Goal: Task Accomplishment & Management: Complete application form

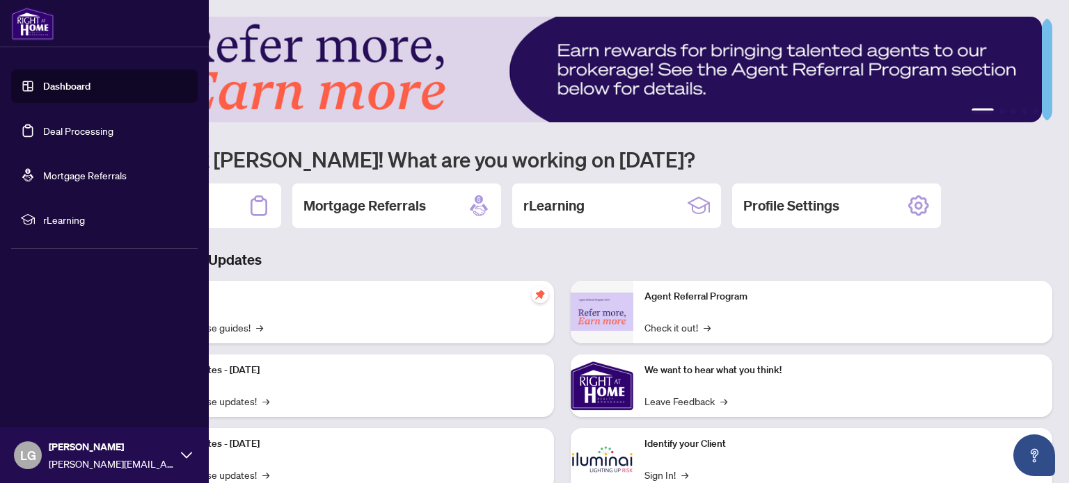
click at [43, 86] on link "Dashboard" at bounding box center [66, 86] width 47 height 13
click at [96, 129] on link "Deal Processing" at bounding box center [78, 131] width 70 height 13
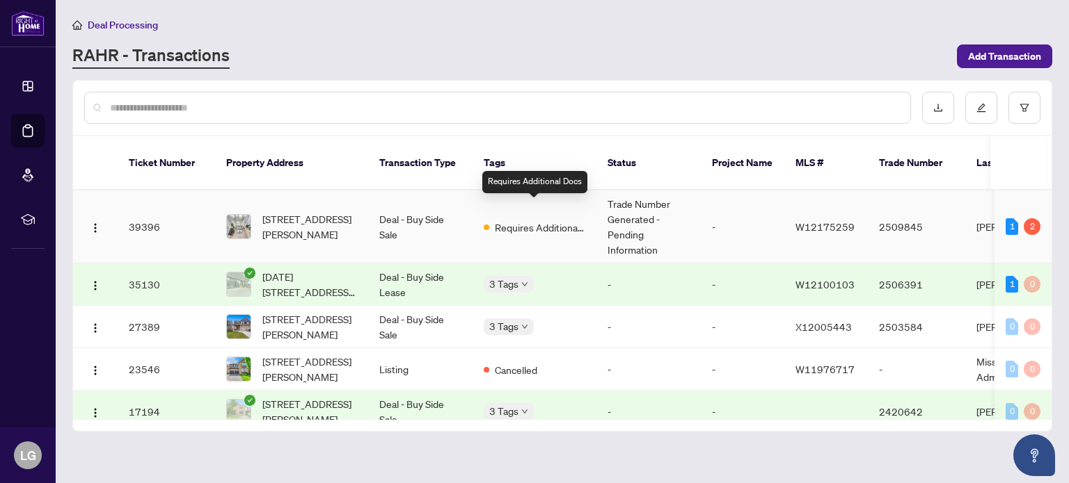
click at [548, 220] on span "Requires Additional Docs" at bounding box center [540, 227] width 90 height 15
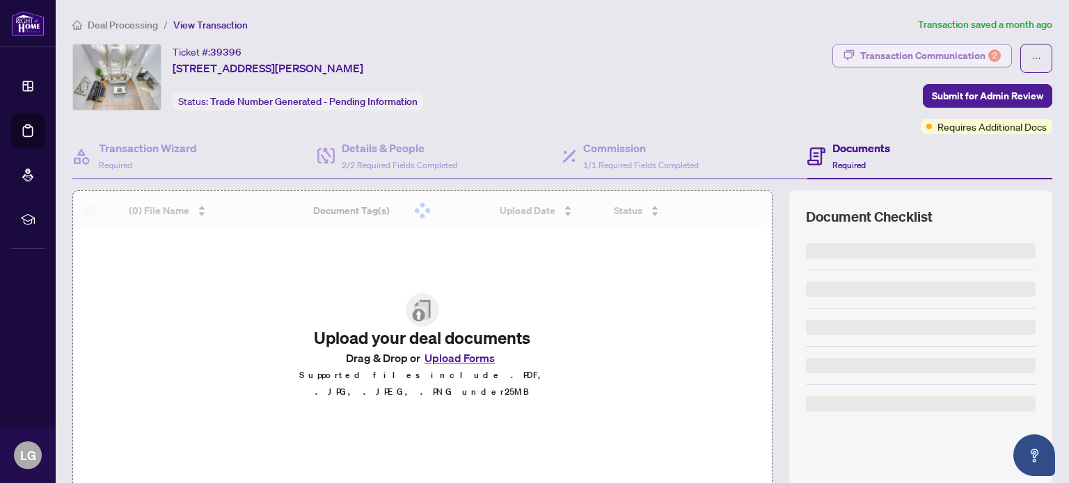
click at [941, 63] on div "Transaction Communication 2" at bounding box center [930, 56] width 141 height 22
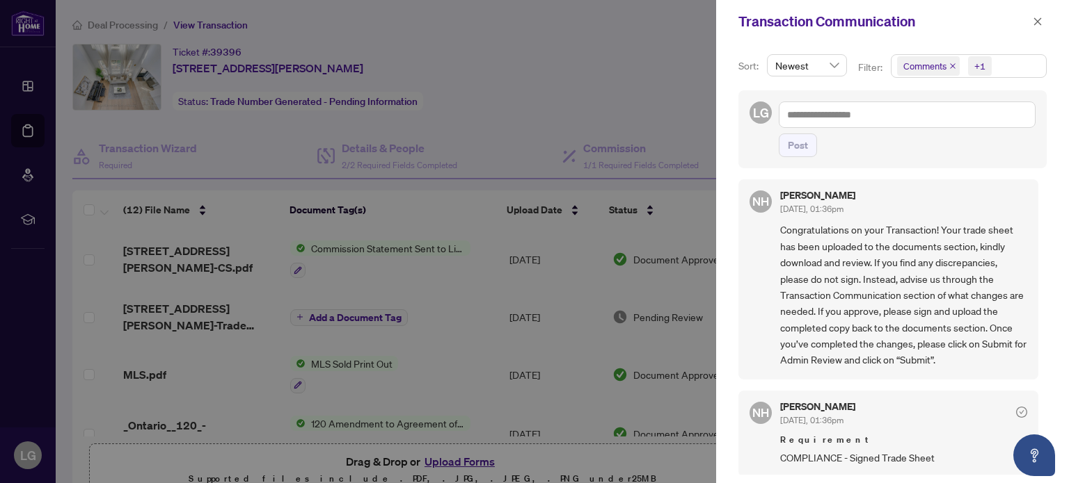
scroll to position [1, 0]
click at [651, 94] on div at bounding box center [534, 241] width 1069 height 483
click at [1038, 17] on icon "close" at bounding box center [1037, 22] width 10 height 10
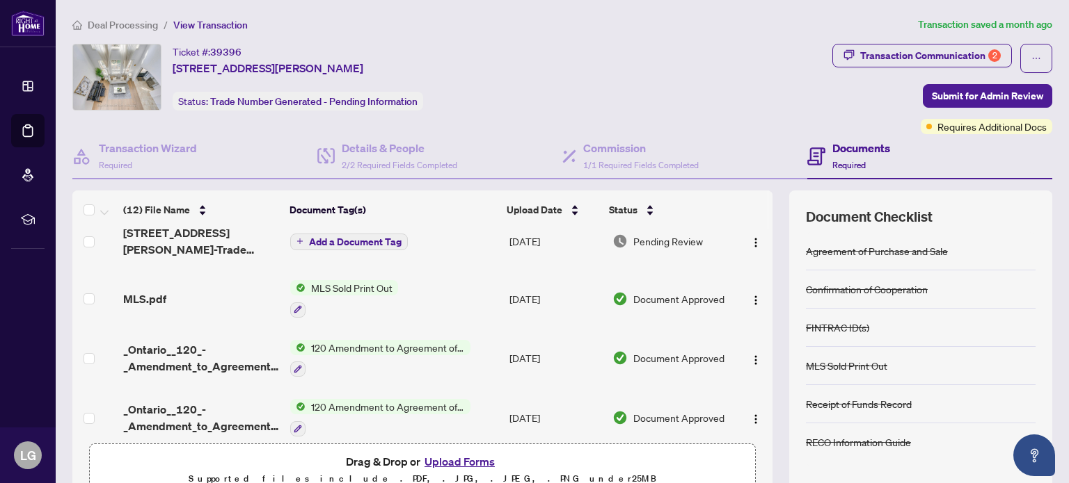
scroll to position [17, 0]
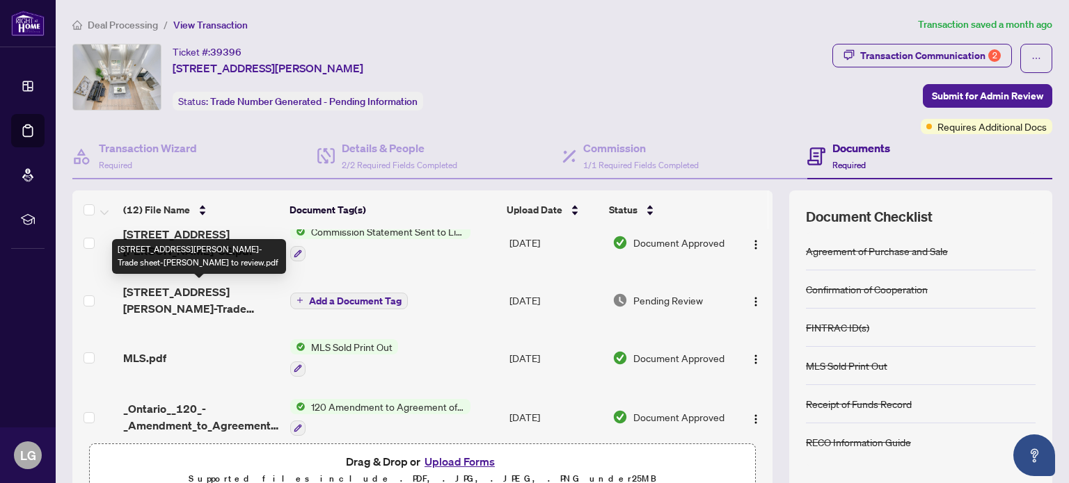
click at [186, 303] on span "[STREET_ADDRESS][PERSON_NAME]-Trade sheet-[PERSON_NAME] to review.pdf" at bounding box center [201, 300] width 156 height 33
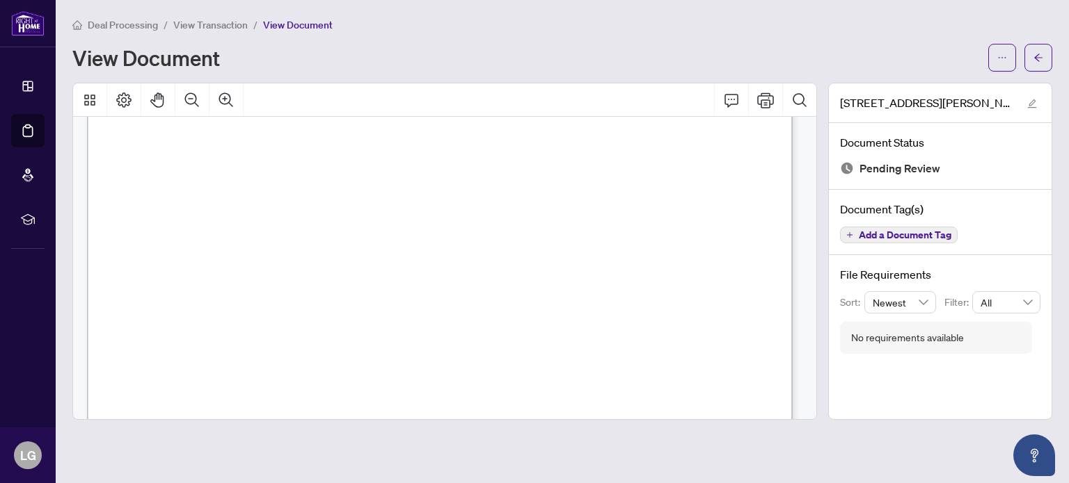
scroll to position [278, 0]
click at [999, 57] on icon "ellipsis" at bounding box center [1002, 57] width 8 height 1
click at [925, 88] on span "Download" at bounding box center [952, 88] width 106 height 15
click at [1043, 55] on button "button" at bounding box center [1038, 58] width 28 height 28
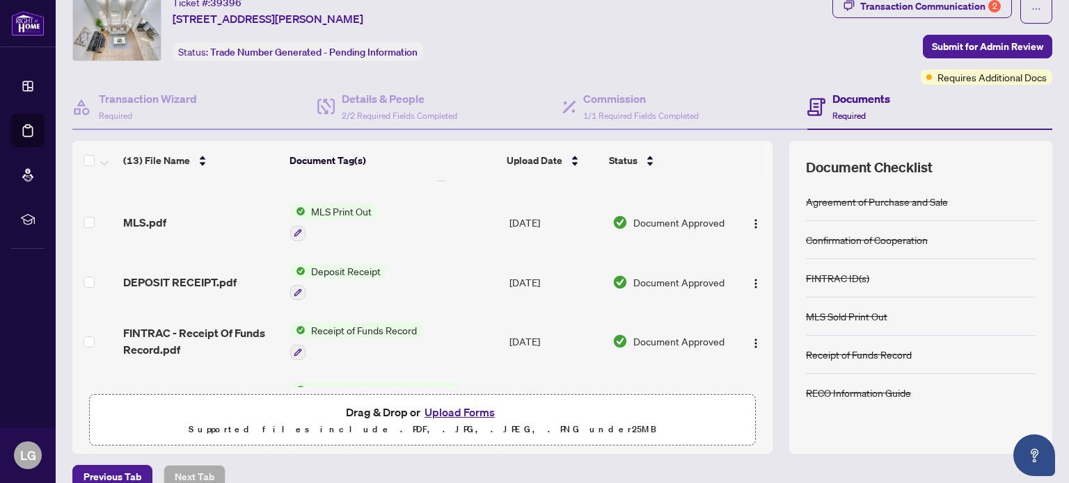
scroll to position [487, 0]
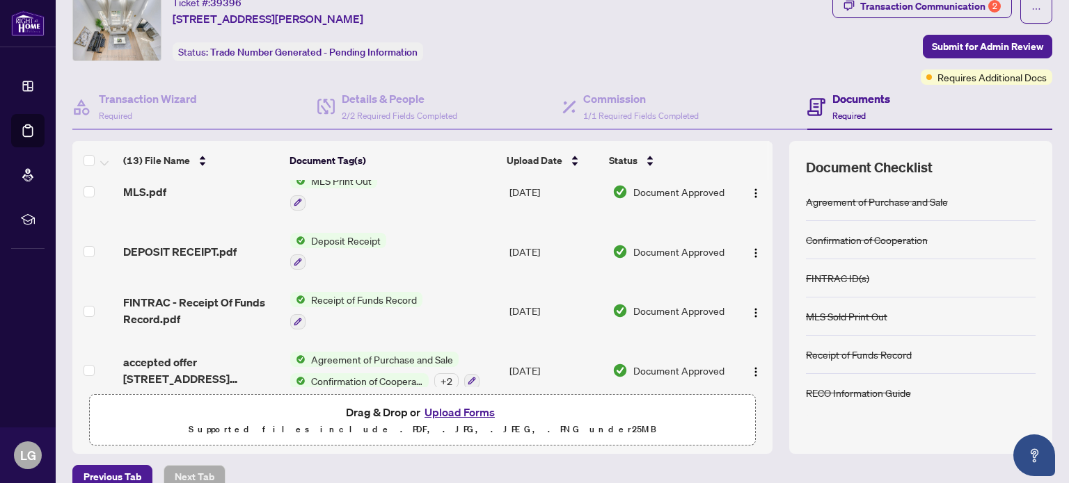
click at [458, 411] on button "Upload Forms" at bounding box center [459, 412] width 79 height 18
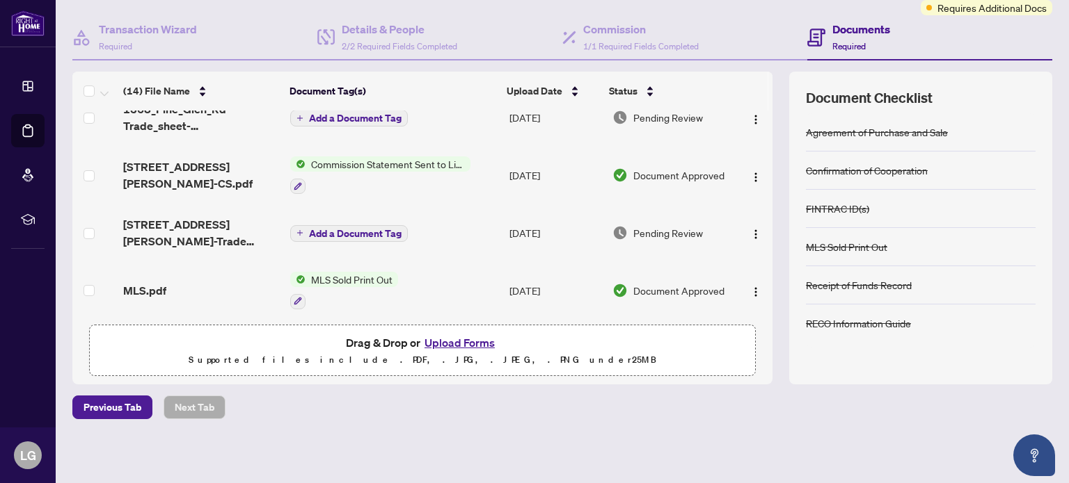
scroll to position [0, 0]
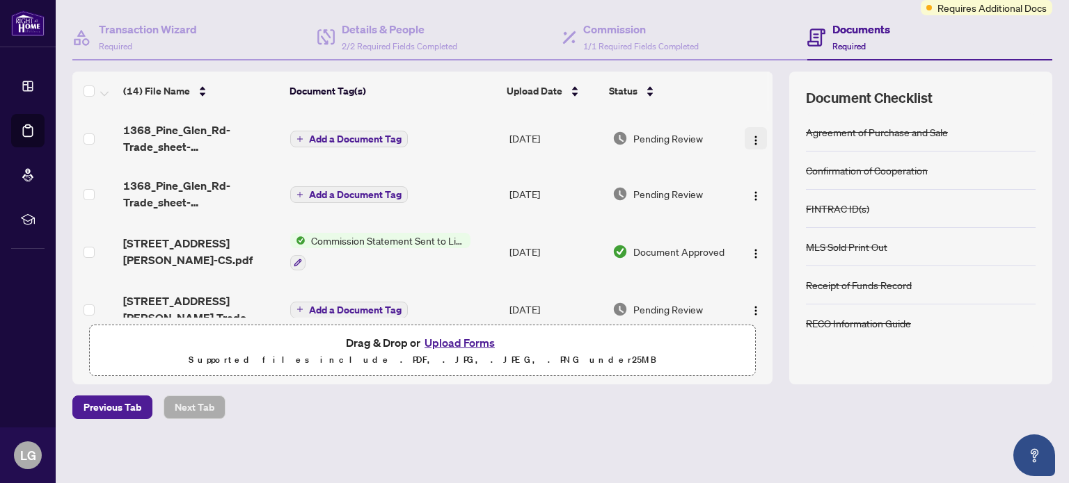
click at [750, 141] on img "button" at bounding box center [755, 140] width 11 height 11
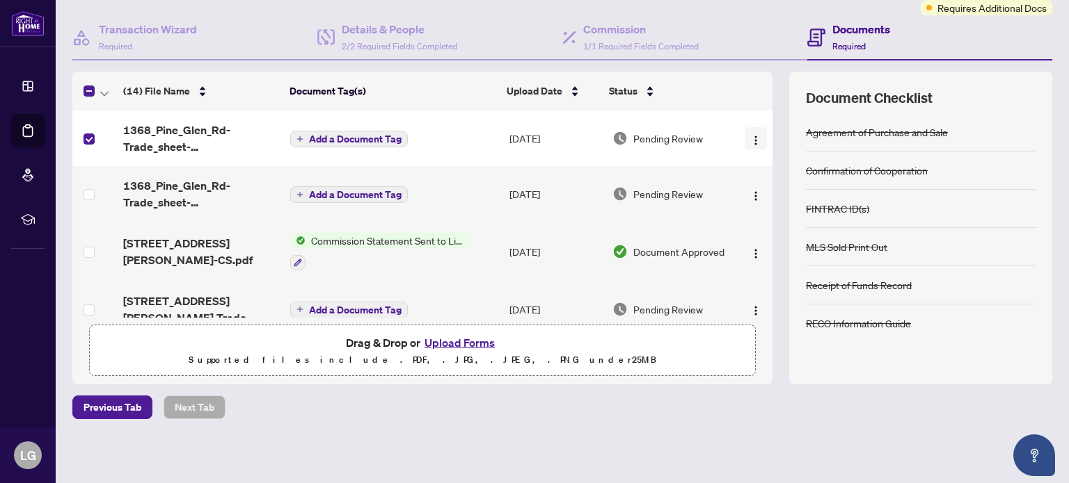
click at [750, 139] on img "button" at bounding box center [755, 140] width 11 height 11
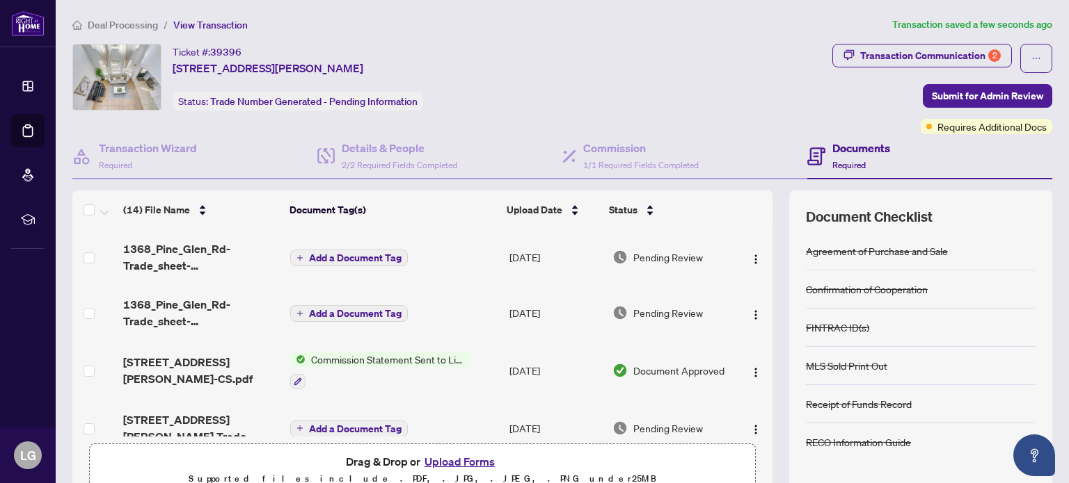
scroll to position [70, 0]
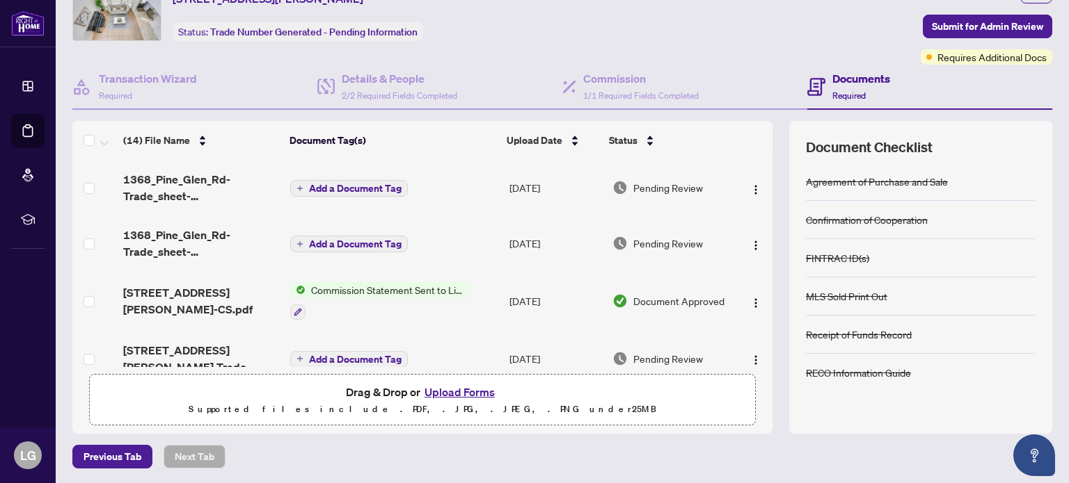
click at [875, 82] on h4 "Documents" at bounding box center [861, 78] width 58 height 17
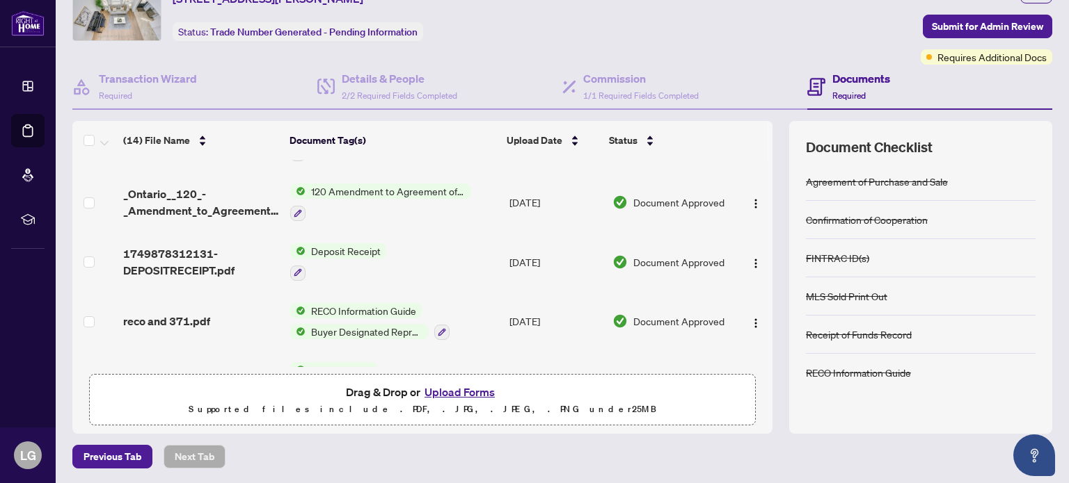
scroll to position [348, 0]
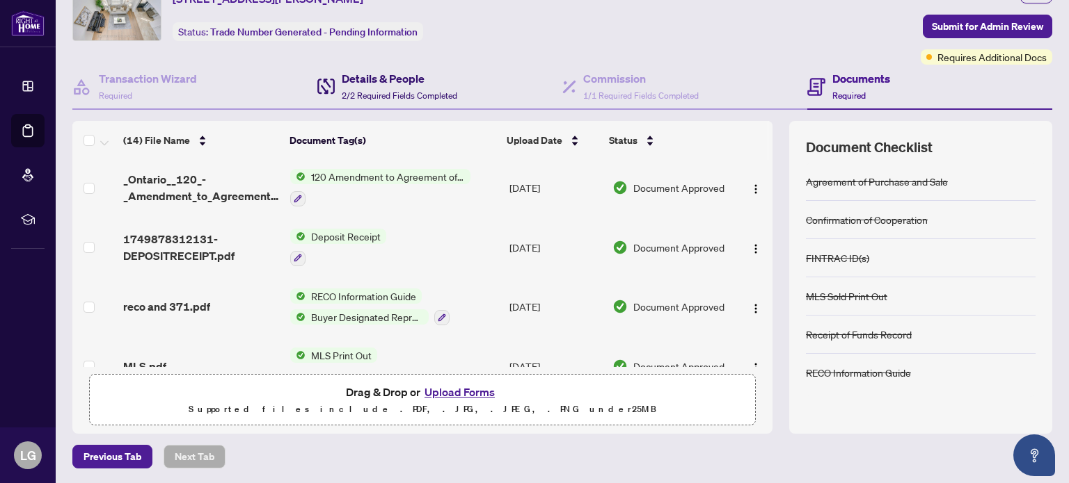
click at [376, 88] on div "Details & People 2/2 Required Fields Completed" at bounding box center [399, 86] width 115 height 33
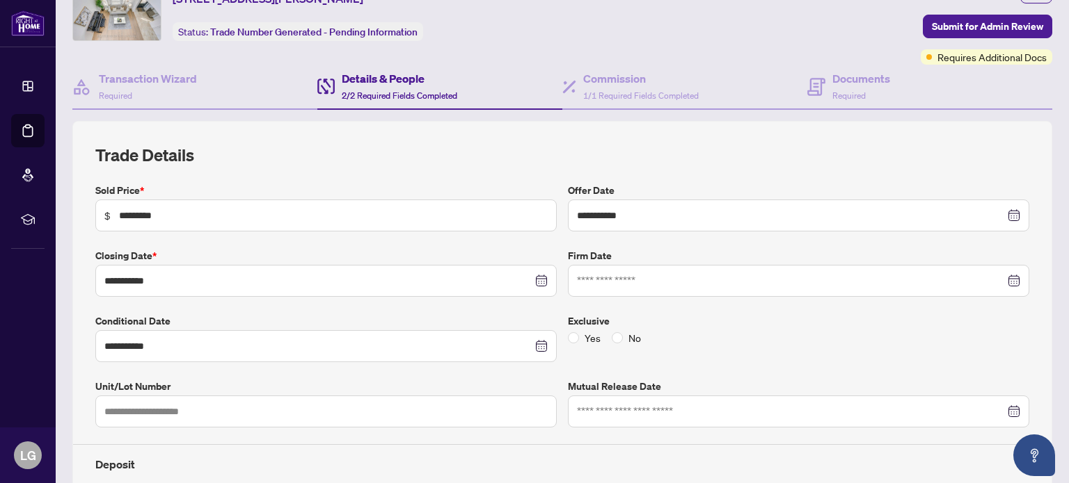
type input "**********"
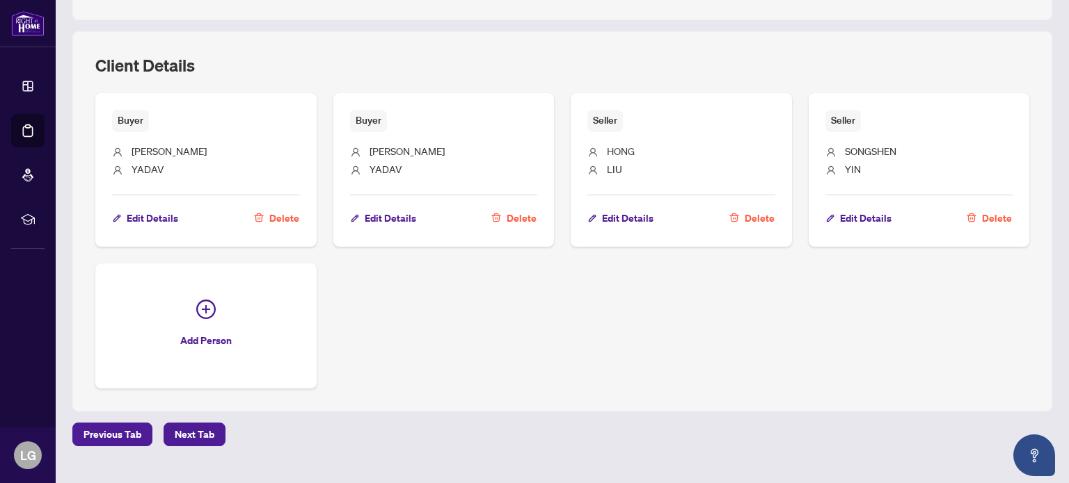
scroll to position [815, 0]
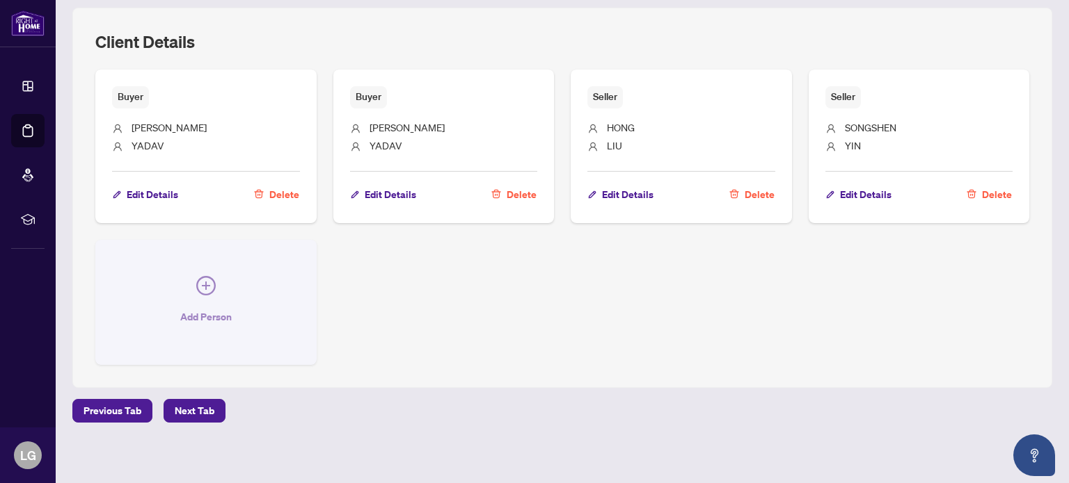
click at [207, 288] on icon "plus-circle" at bounding box center [205, 285] width 19 height 19
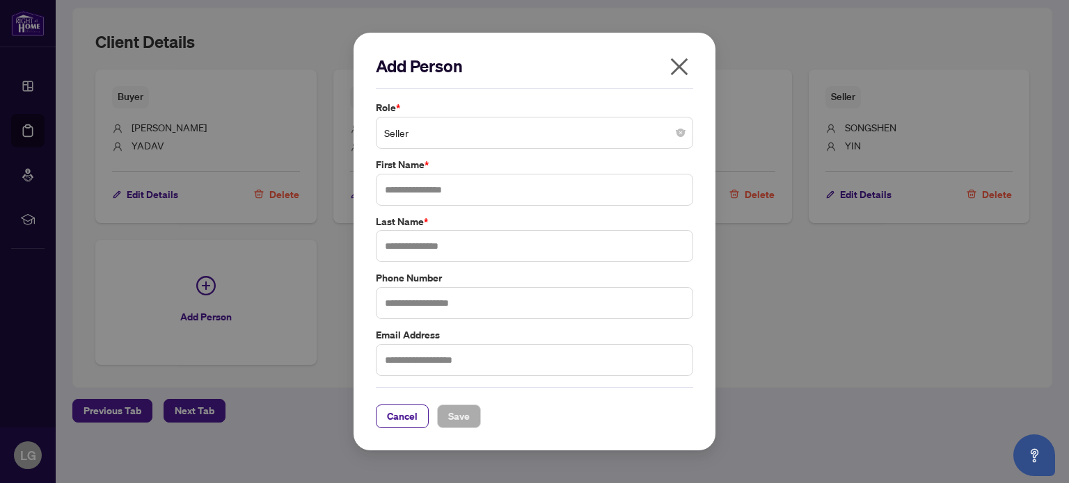
click at [483, 133] on span "Seller" at bounding box center [534, 133] width 301 height 26
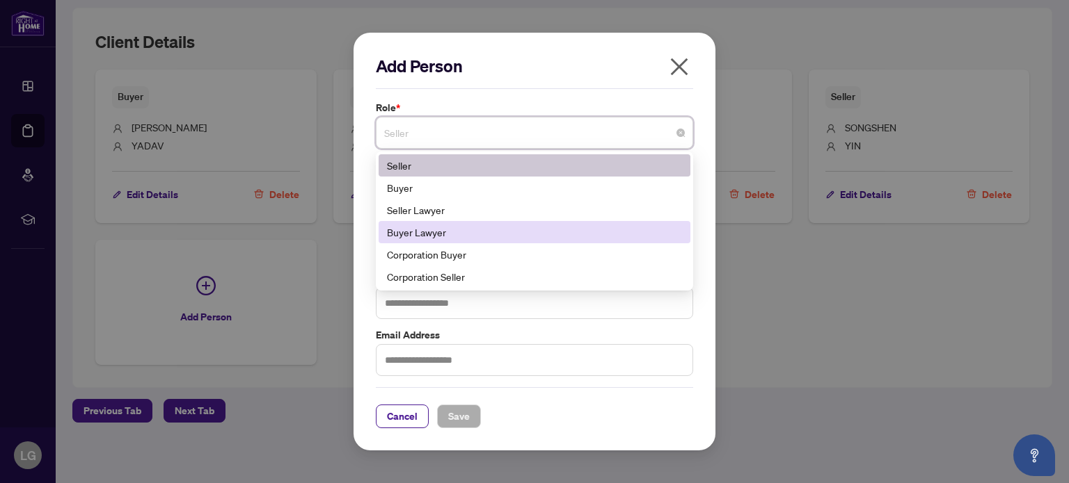
click at [452, 232] on div "Buyer Lawyer" at bounding box center [534, 232] width 295 height 15
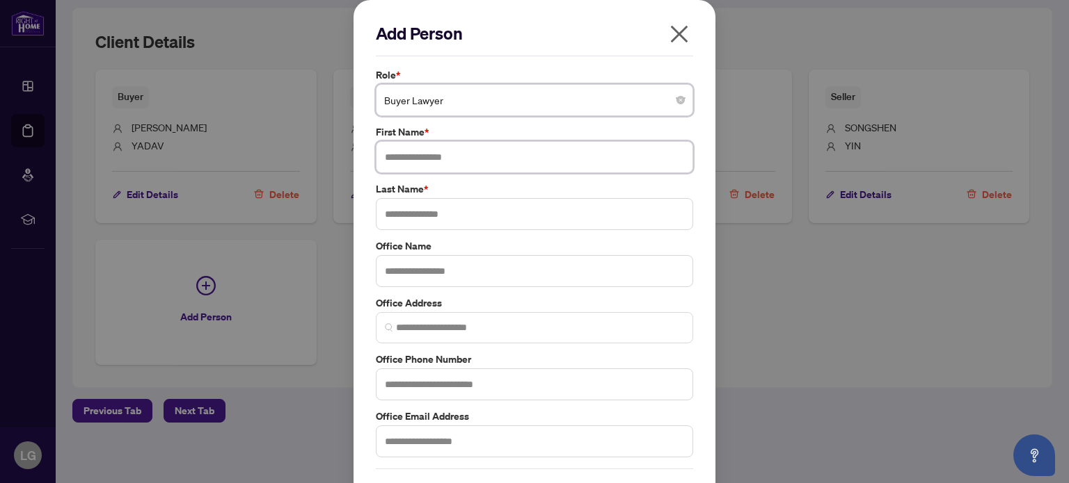
click at [434, 155] on input "text" at bounding box center [534, 157] width 317 height 32
type input "*********"
click at [441, 160] on input "*********" at bounding box center [534, 157] width 317 height 32
click at [390, 218] on input "text" at bounding box center [534, 214] width 317 height 32
type input "**********"
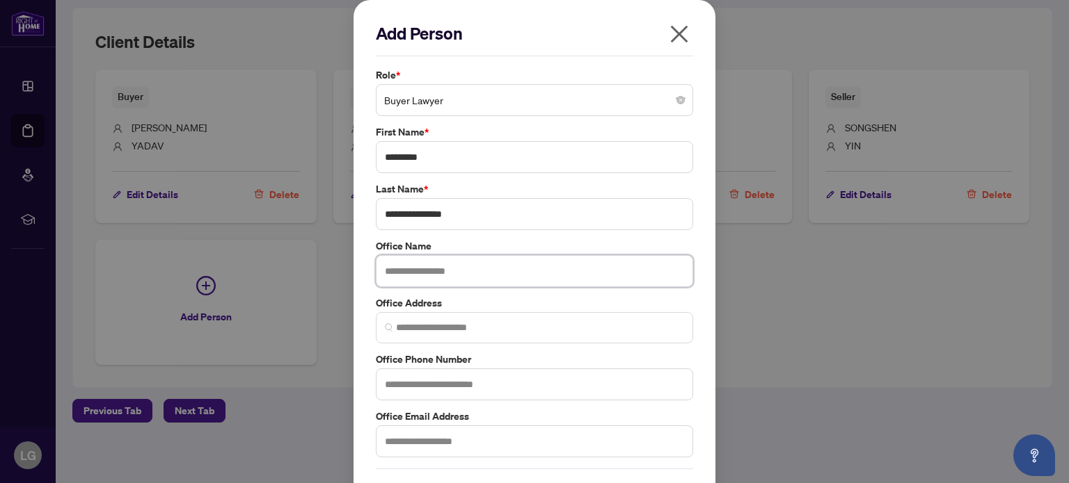
click at [403, 262] on input "text" at bounding box center [534, 271] width 317 height 32
type input "**********"
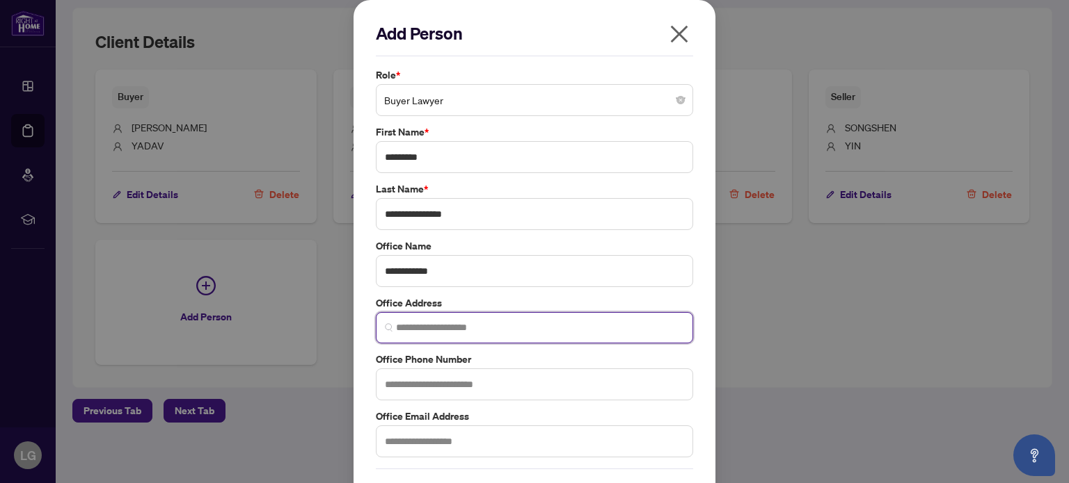
click at [424, 323] on input "search" at bounding box center [540, 328] width 288 height 15
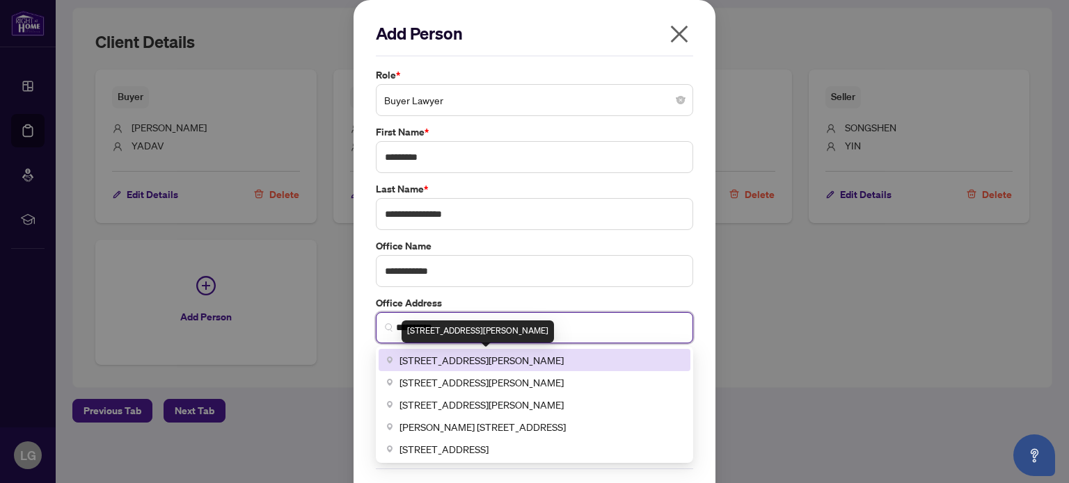
click at [459, 360] on span "[STREET_ADDRESS][PERSON_NAME]" at bounding box center [481, 360] width 164 height 15
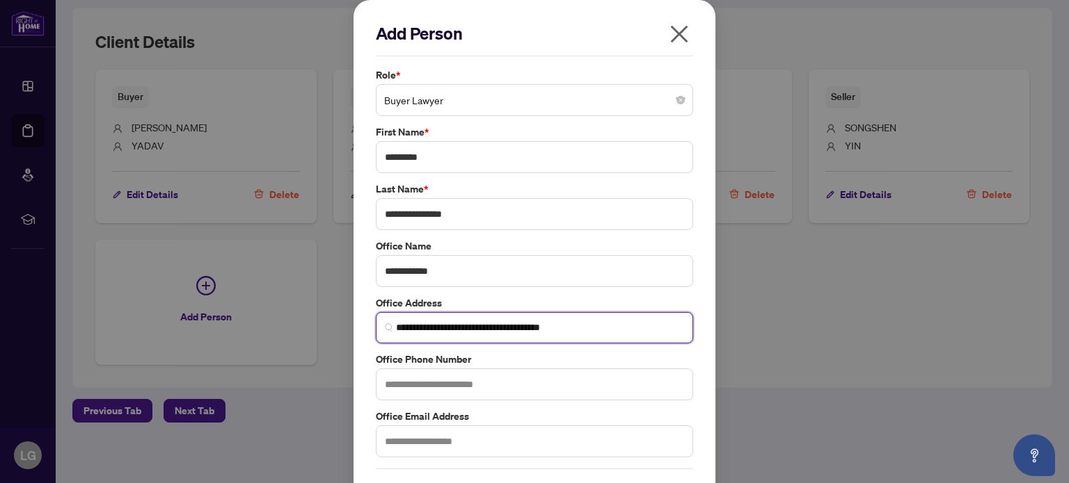
type input "**********"
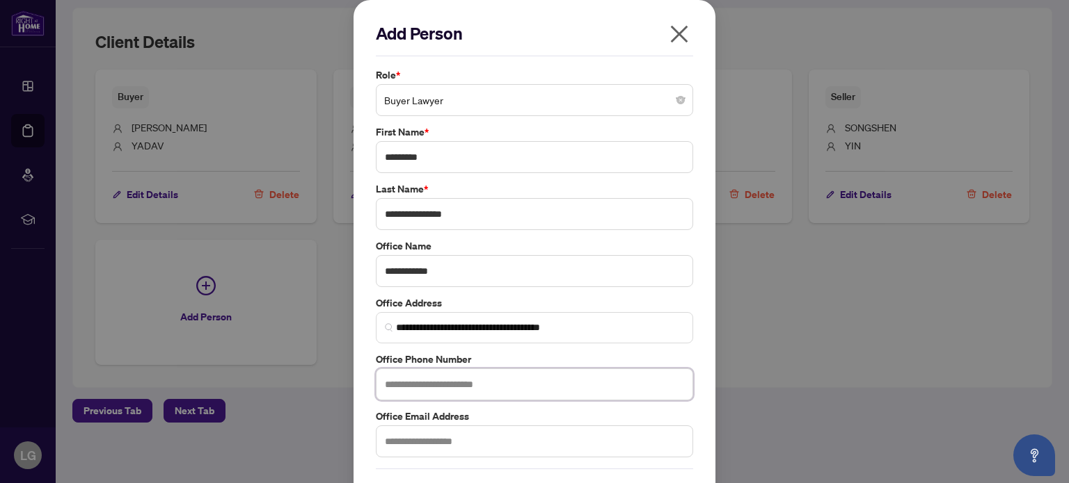
click at [447, 384] on input "text" at bounding box center [534, 385] width 317 height 32
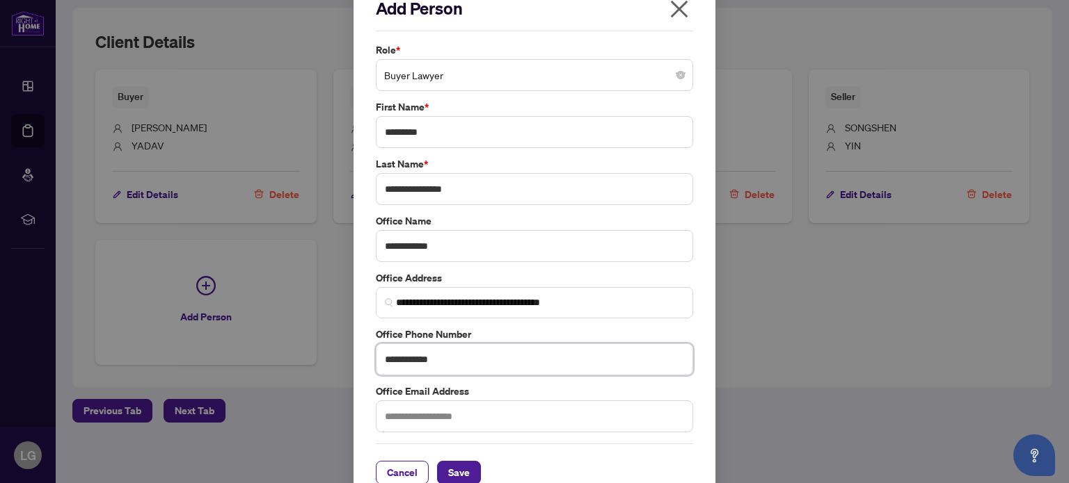
scroll to position [46, 0]
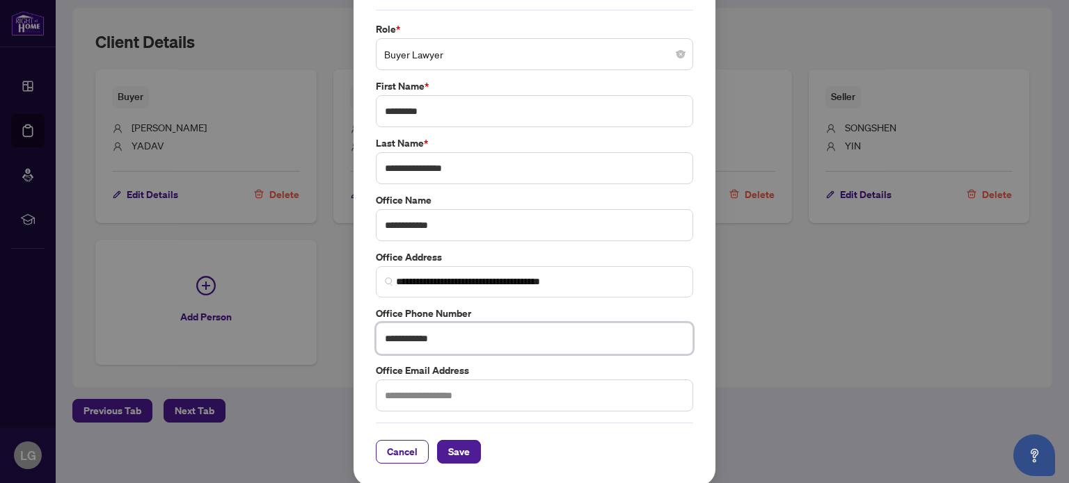
type input "**********"
click at [433, 389] on input "text" at bounding box center [534, 396] width 317 height 32
type input "**********"
click at [455, 448] on span "Save" at bounding box center [459, 452] width 22 height 22
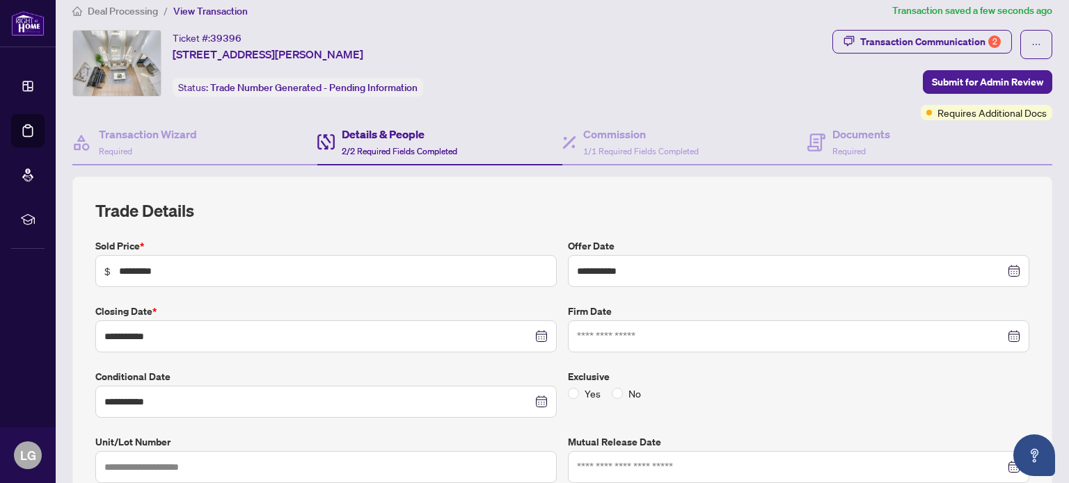
scroll to position [0, 0]
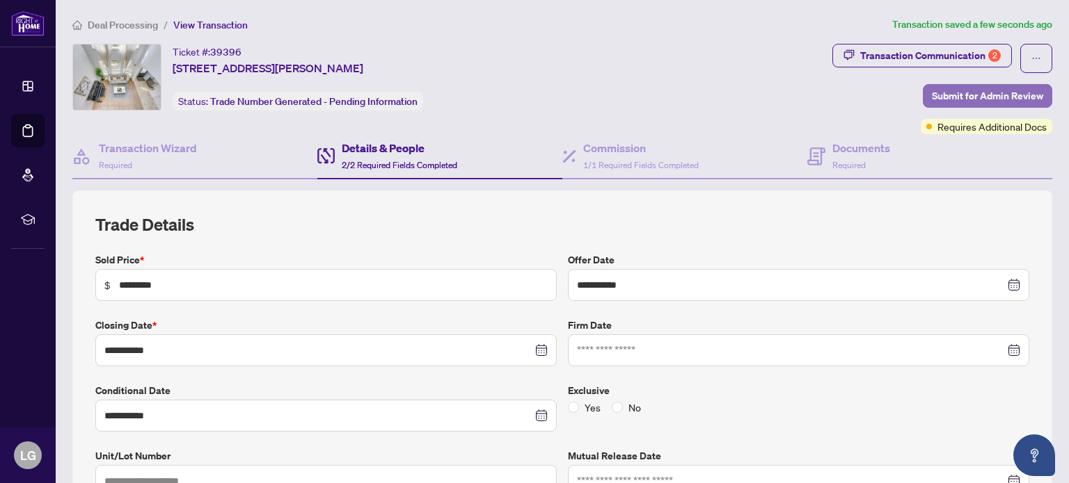
click at [950, 95] on span "Submit for Admin Review" at bounding box center [986, 96] width 111 height 22
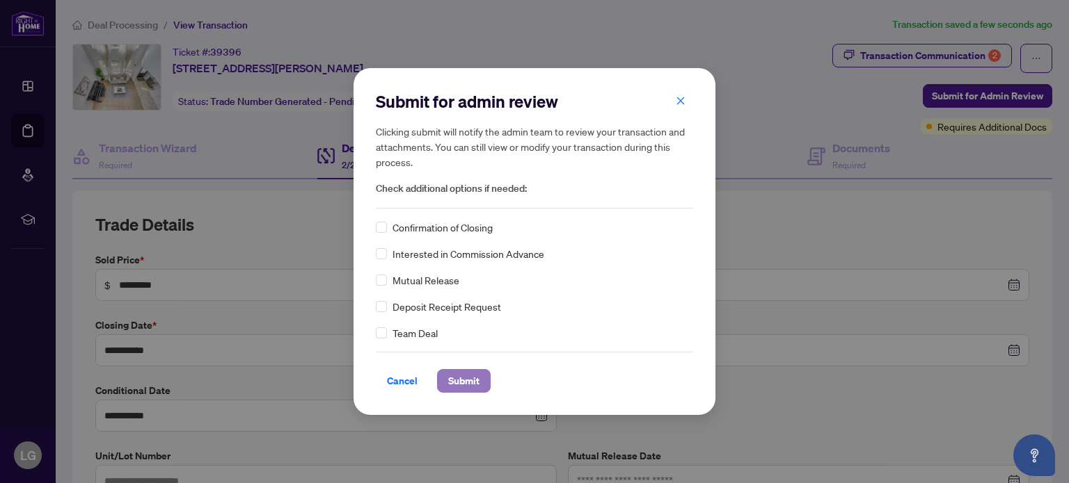
click at [461, 385] on span "Submit" at bounding box center [463, 381] width 31 height 22
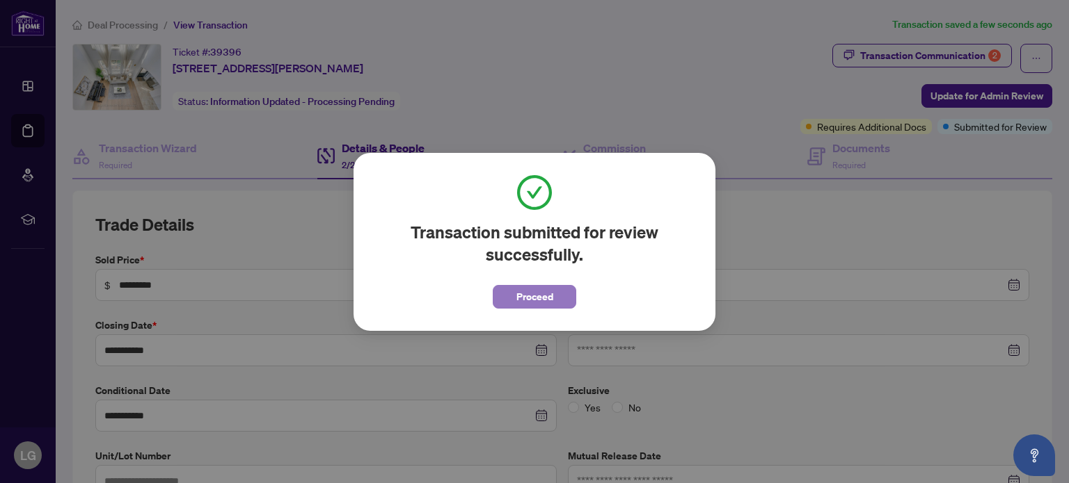
click at [545, 298] on span "Proceed" at bounding box center [534, 297] width 37 height 22
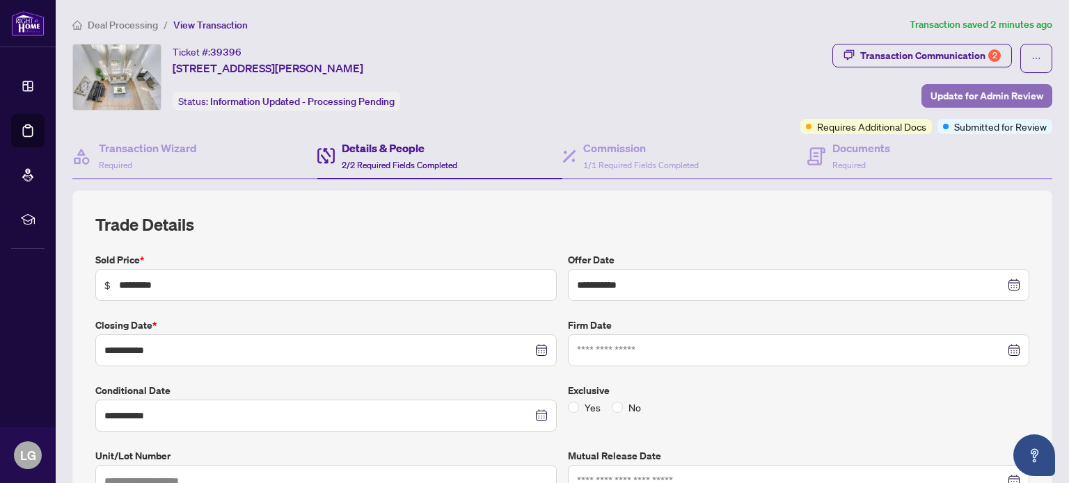
click at [975, 86] on span "Update for Admin Review" at bounding box center [986, 96] width 113 height 22
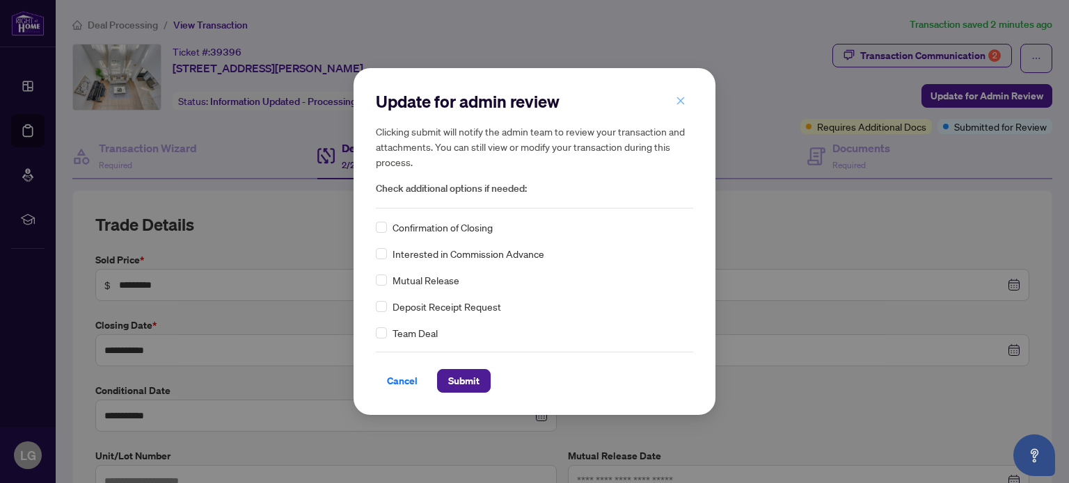
click at [678, 102] on icon "close" at bounding box center [681, 101] width 8 height 8
